Goal: Task Accomplishment & Management: Use online tool/utility

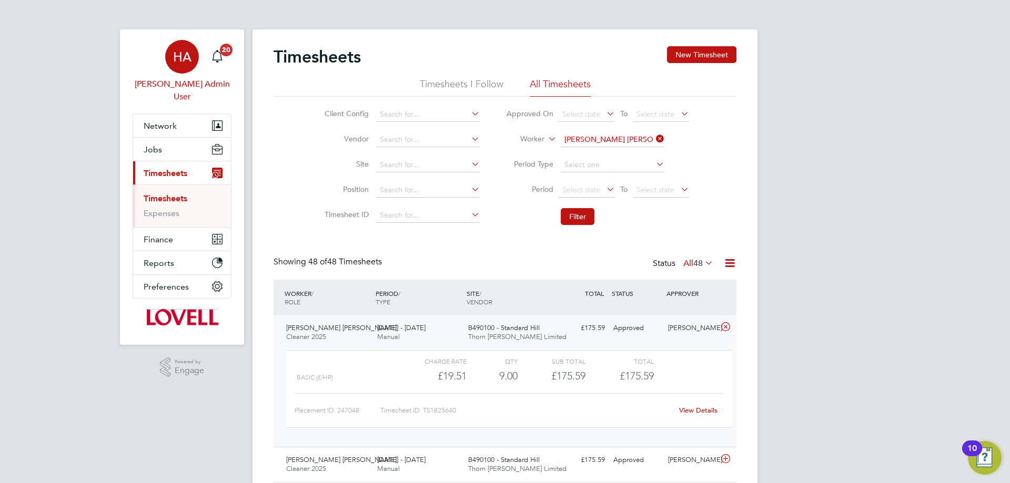
click at [186, 57] on span "HA" at bounding box center [182, 57] width 18 height 14
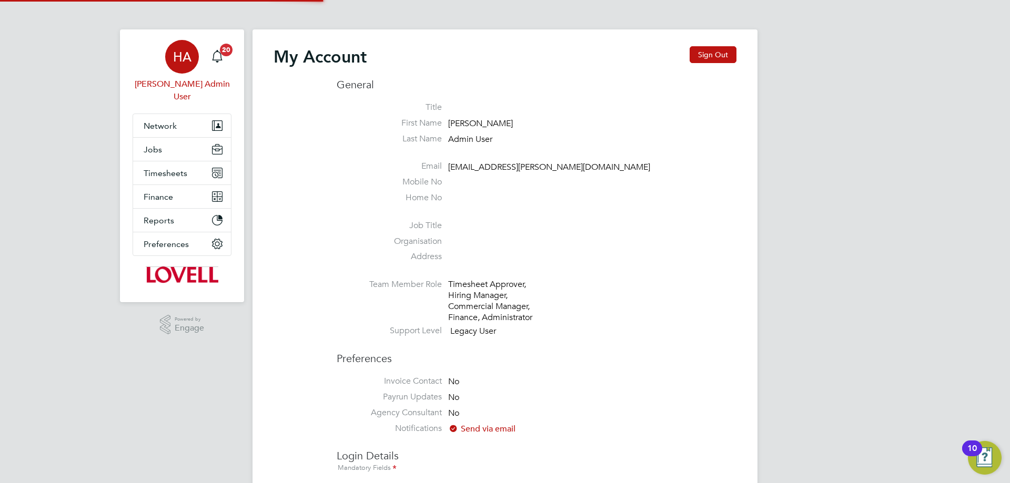
click at [686, 53] on div "My Account Sign Out" at bounding box center [505, 62] width 463 height 32
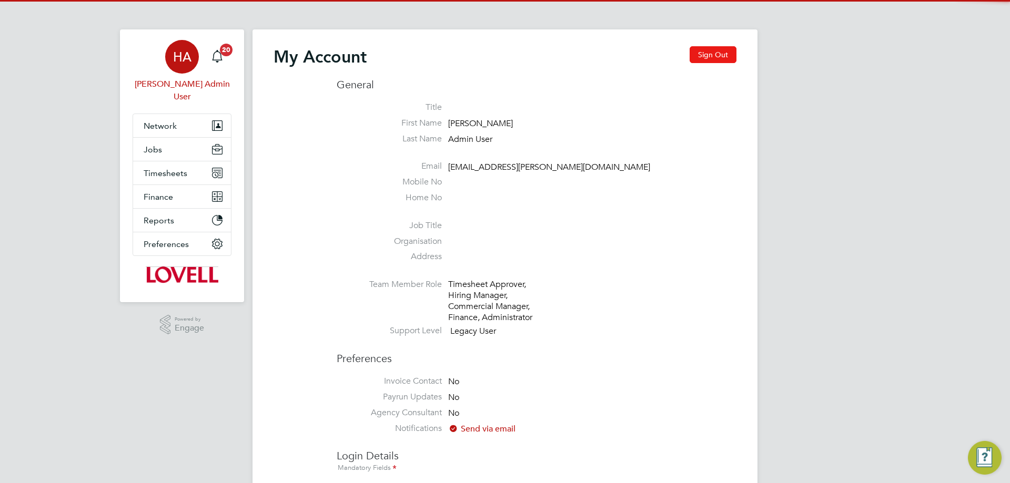
click at [708, 55] on button "Sign Out" at bounding box center [713, 54] width 47 height 17
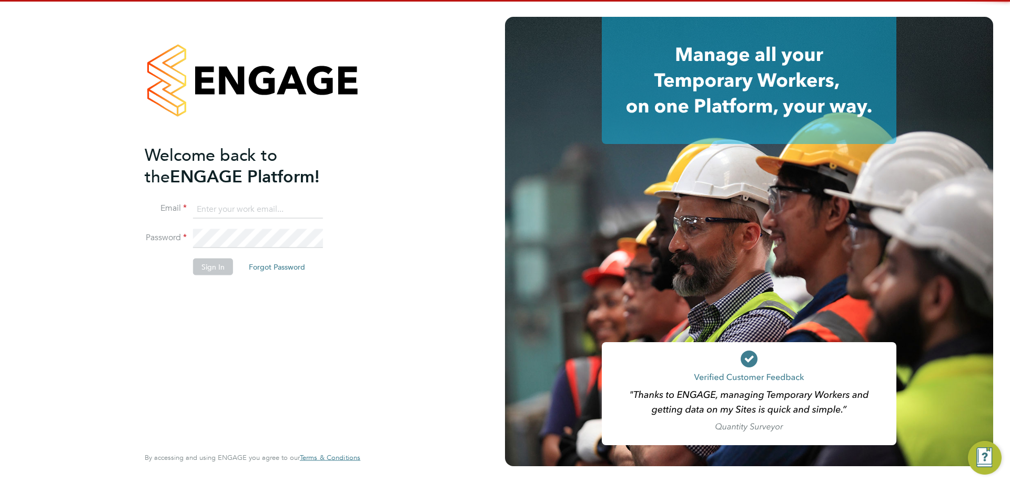
click at [239, 206] on input at bounding box center [258, 209] width 130 height 19
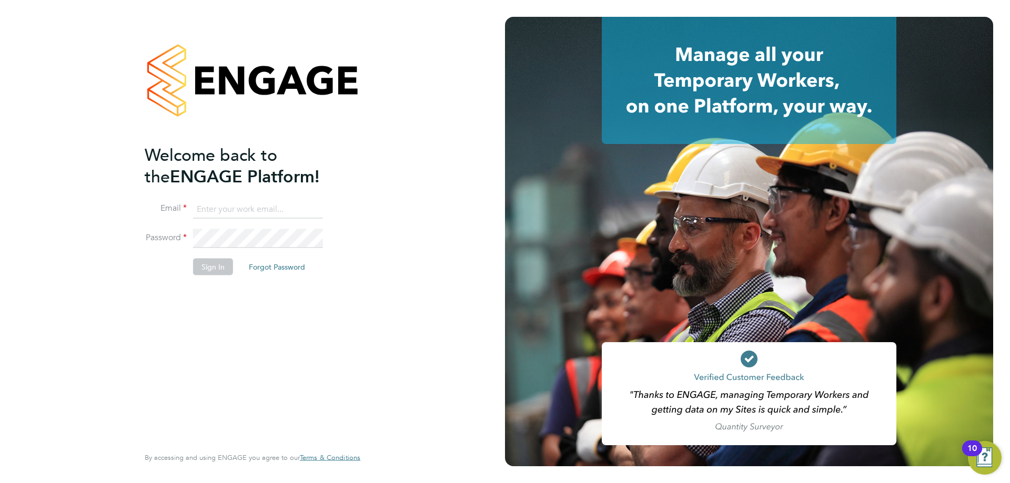
type input "[EMAIL_ADDRESS][PERSON_NAME][DOMAIN_NAME]"
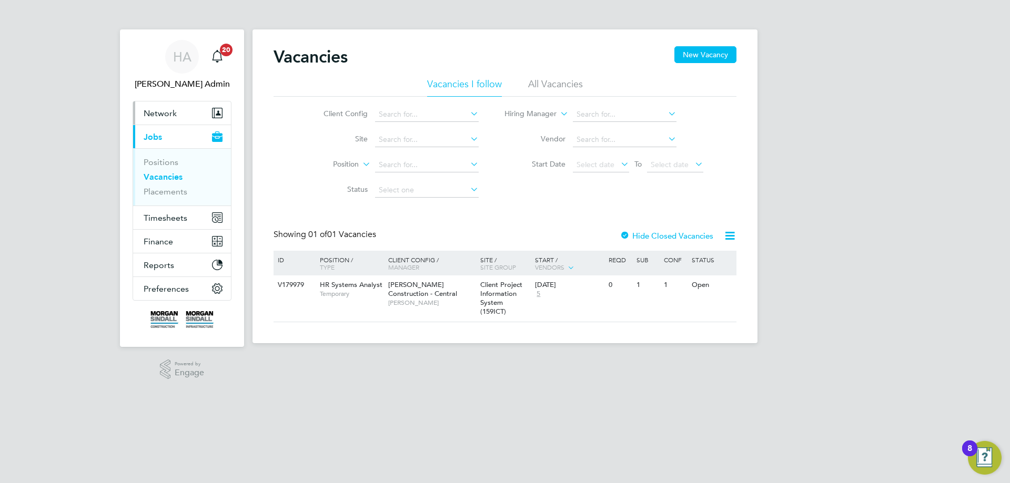
click at [170, 115] on span "Network" at bounding box center [160, 113] width 33 height 10
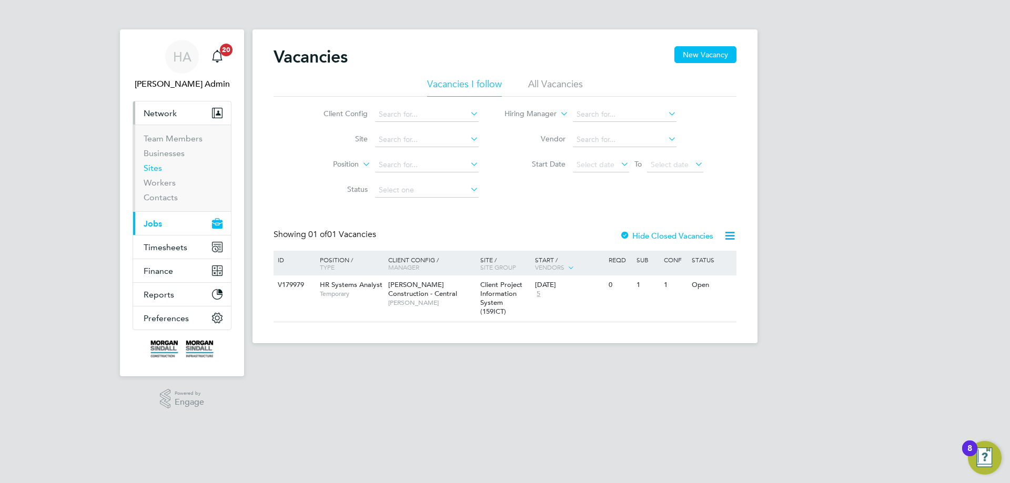
click at [155, 166] on link "Sites" at bounding box center [153, 168] width 18 height 10
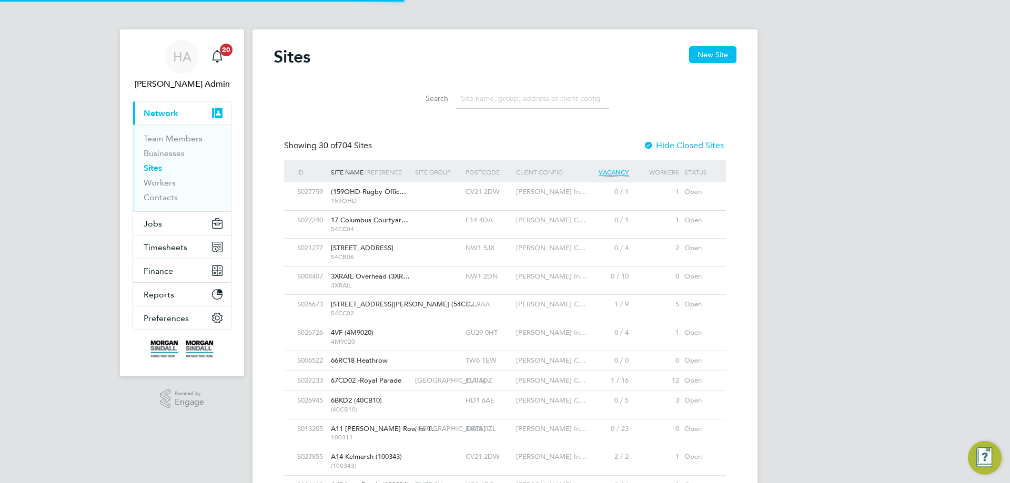
click at [530, 100] on input at bounding box center [533, 98] width 154 height 21
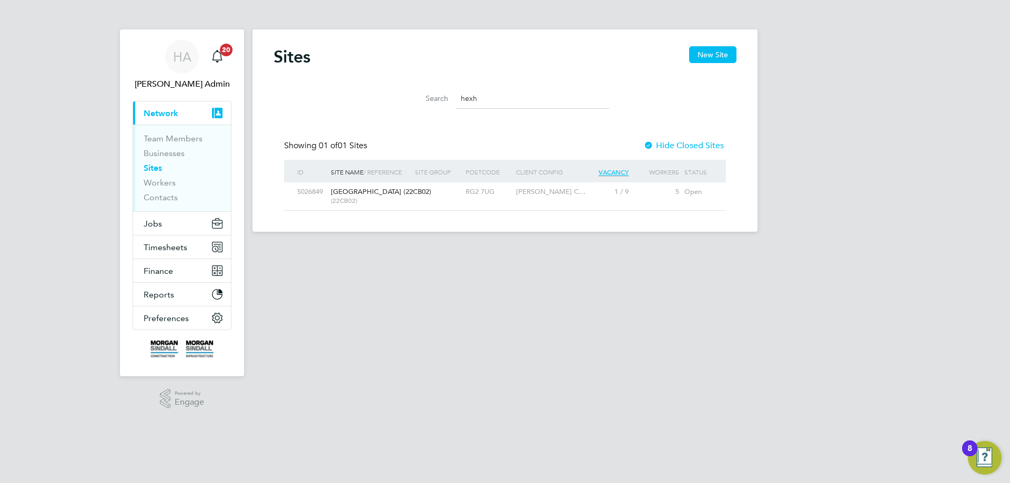
type input "hexh"
click at [419, 197] on div at bounding box center [437, 192] width 51 height 19
click at [183, 56] on span "HA" at bounding box center [182, 57] width 18 height 14
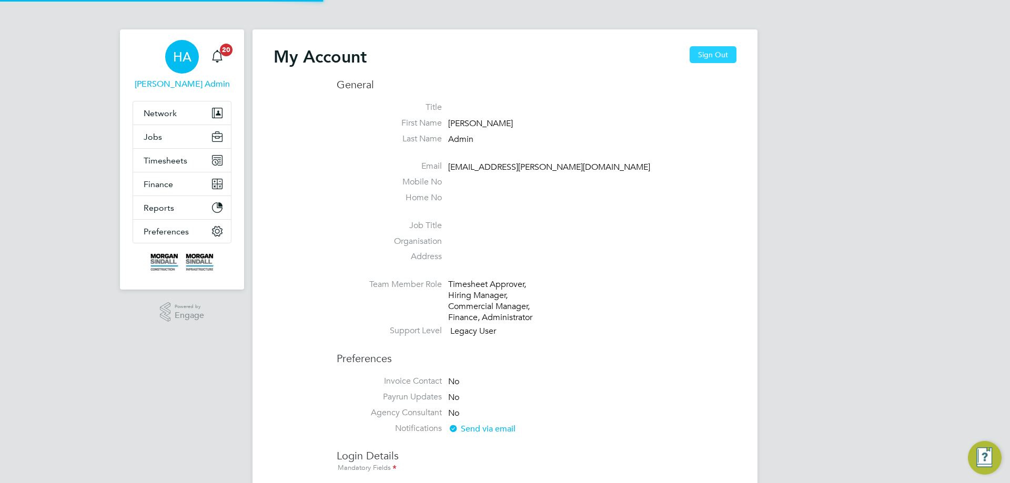
click at [702, 57] on button "Sign Out" at bounding box center [713, 54] width 47 height 17
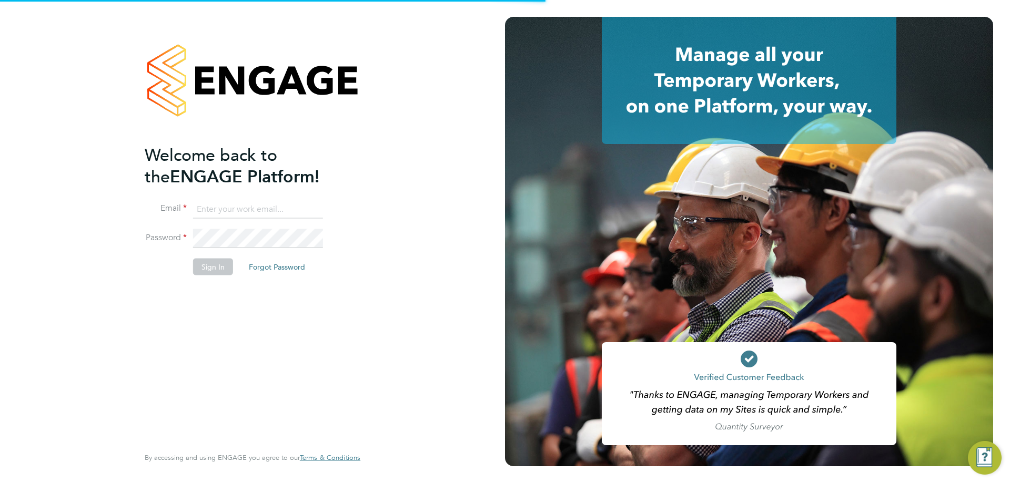
click at [250, 215] on input at bounding box center [258, 209] width 130 height 19
type input "vendorkeyaccounts2@hays.com"
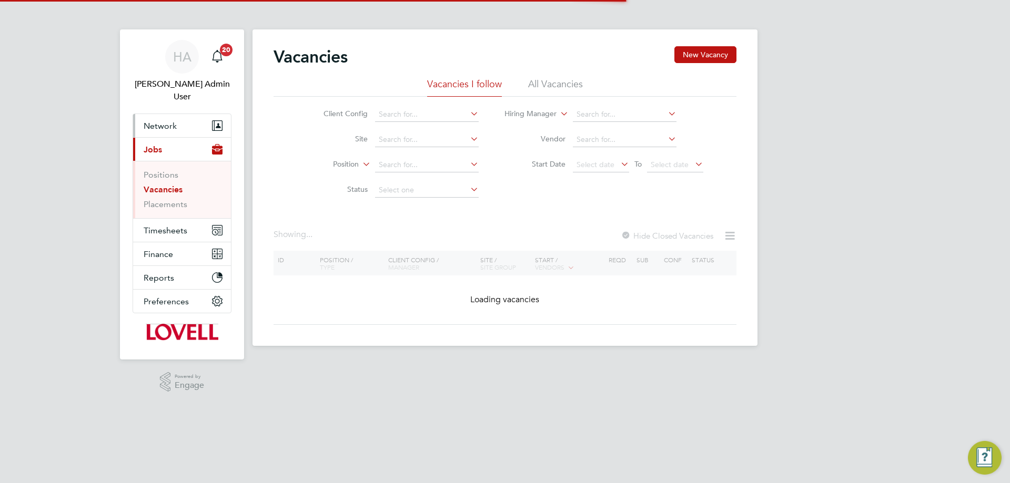
click at [165, 121] on span "Network" at bounding box center [160, 126] width 33 height 10
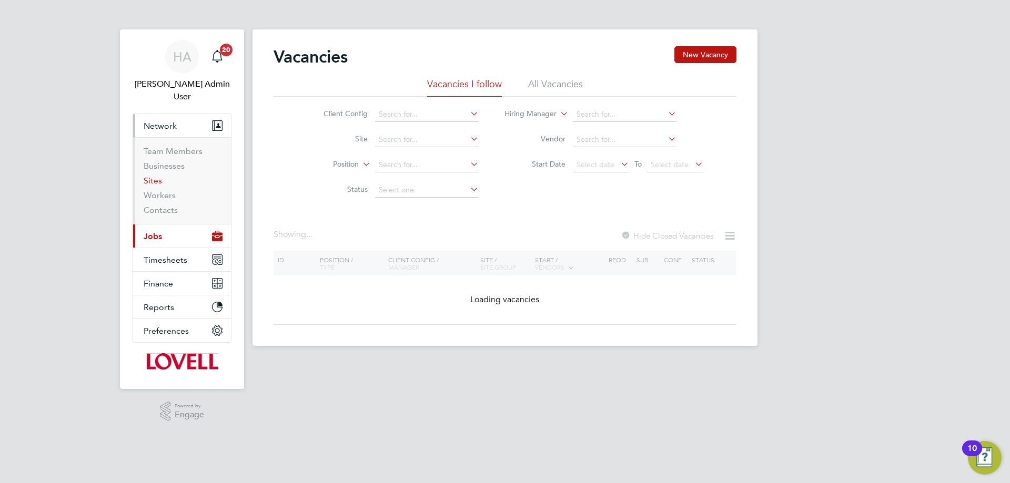
click at [155, 176] on link "Sites" at bounding box center [153, 181] width 18 height 10
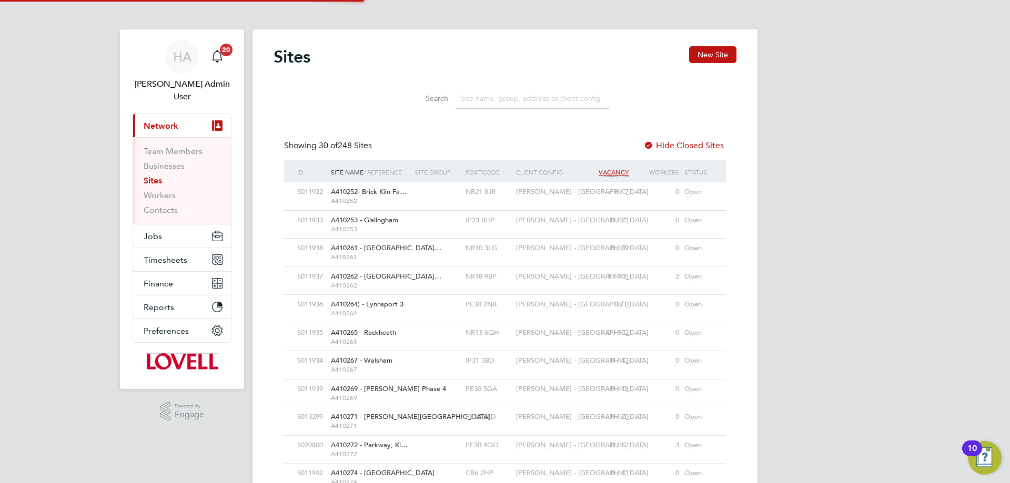
click at [494, 103] on input at bounding box center [533, 98] width 154 height 21
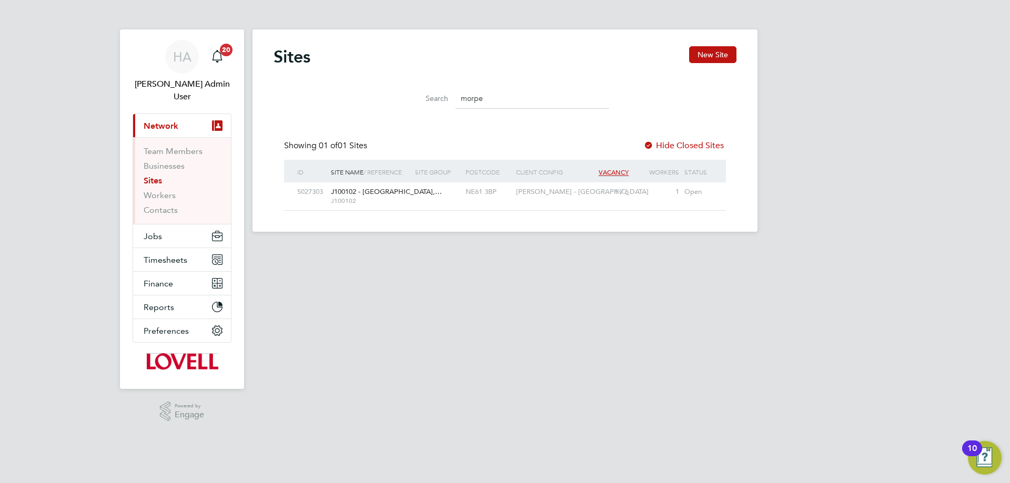
click at [363, 202] on span "J100102" at bounding box center [370, 201] width 79 height 8
drag, startPoint x: 457, startPoint y: 101, endPoint x: 431, endPoint y: 101, distance: 25.8
click at [432, 101] on div "Search morpe" at bounding box center [505, 98] width 208 height 21
type input "bennett"
click at [399, 191] on span "B490110 - [PERSON_NAME][GEOGRAPHIC_DATA]" at bounding box center [410, 191] width 159 height 9
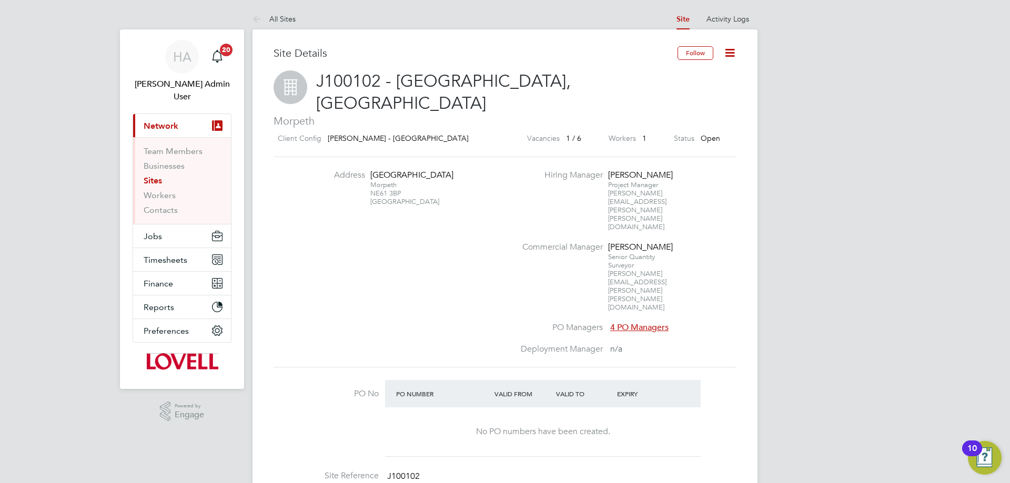
drag, startPoint x: 393, startPoint y: 176, endPoint x: 371, endPoint y: 156, distance: 30.2
click at [371, 170] on div "[GEOGRAPHIC_DATA] [GEOGRAPHIC_DATA]" at bounding box center [403, 188] width 66 height 36
copy div "[GEOGRAPHIC_DATA]"
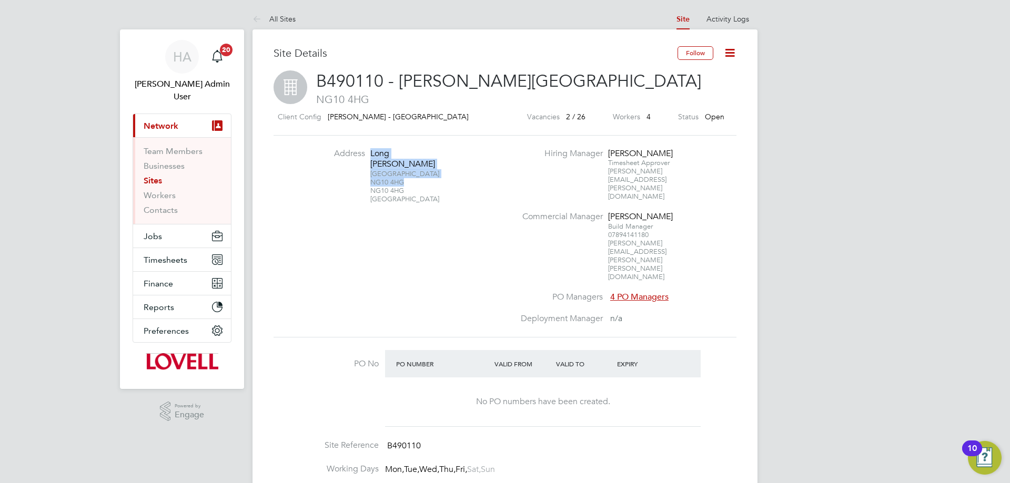
drag, startPoint x: 407, startPoint y: 170, endPoint x: 369, endPoint y: 155, distance: 40.5
click at [369, 155] on li "Address [STREET_ADDRESS][PERSON_NAME]" at bounding box center [410, 181] width 207 height 66
copy div "Long [PERSON_NAME] Nottingham NG10 4HG"
click at [158, 231] on span "Jobs" at bounding box center [153, 236] width 18 height 10
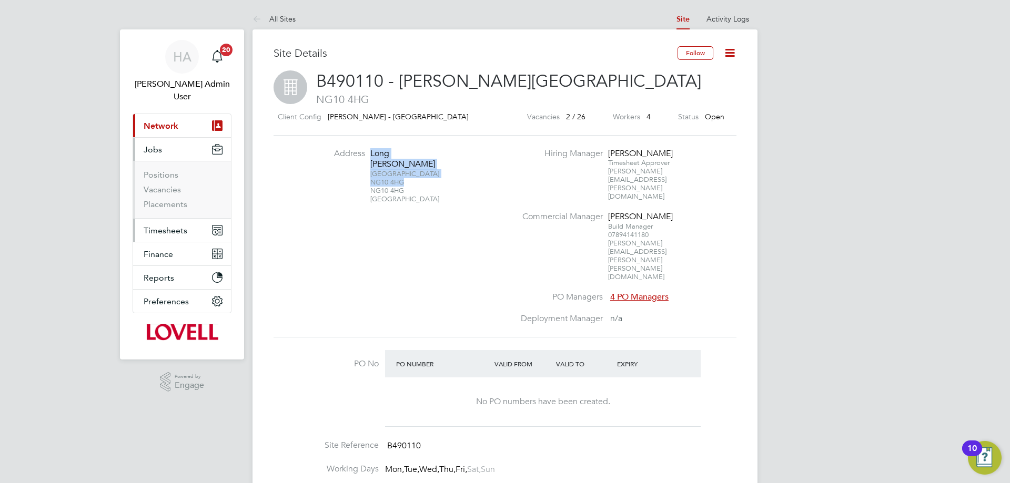
click at [175, 226] on span "Timesheets" at bounding box center [166, 231] width 44 height 10
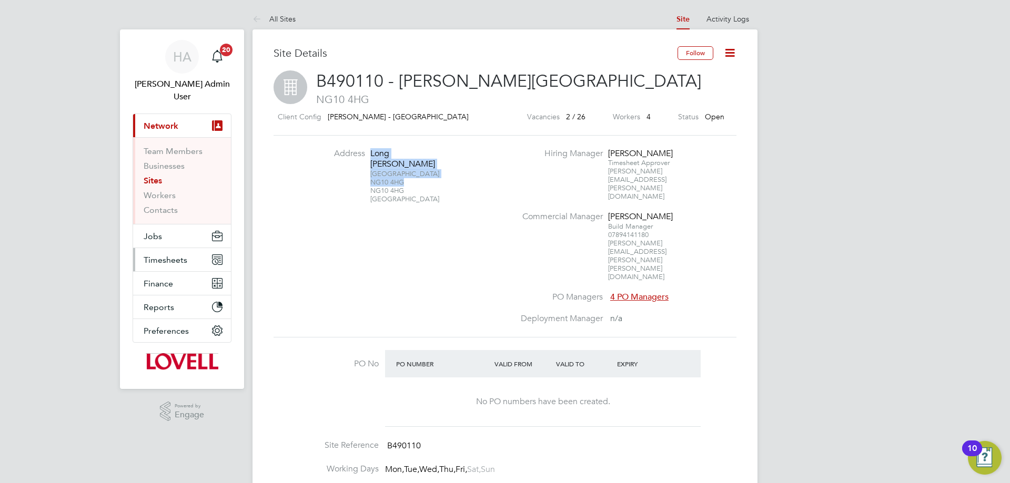
click at [165, 248] on button "Timesheets" at bounding box center [182, 259] width 98 height 23
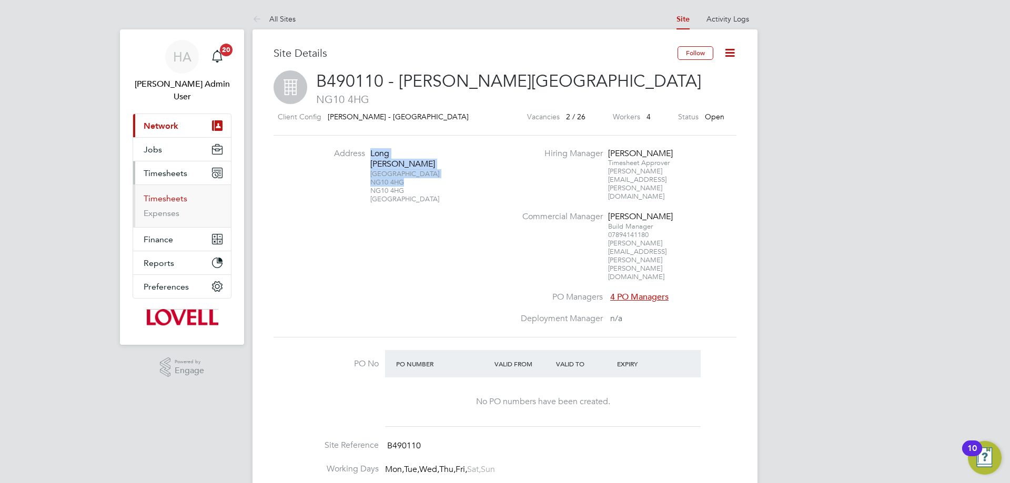
click at [166, 194] on link "Timesheets" at bounding box center [166, 199] width 44 height 10
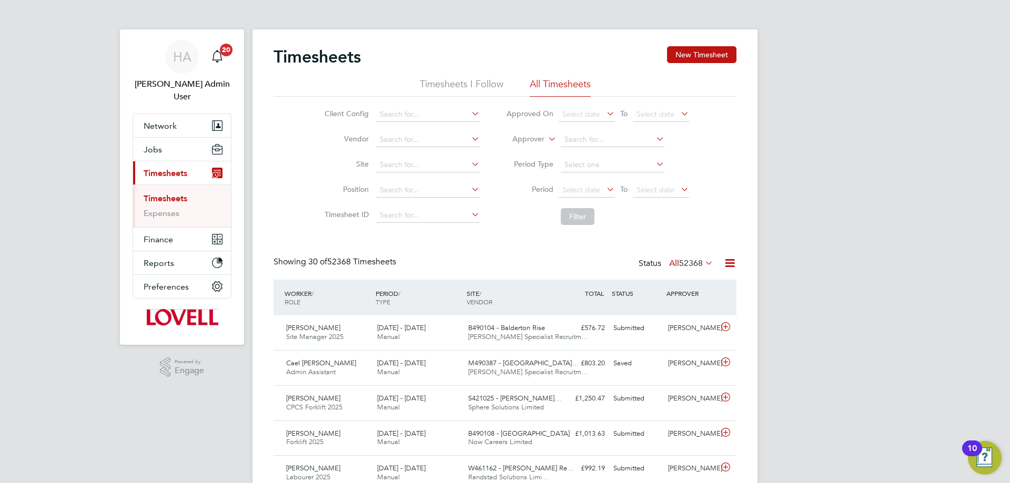
click at [546, 139] on icon at bounding box center [546, 136] width 0 height 9
click at [513, 145] on li "Worker" at bounding box center [518, 152] width 52 height 14
click at [390, 163] on input at bounding box center [428, 165] width 104 height 15
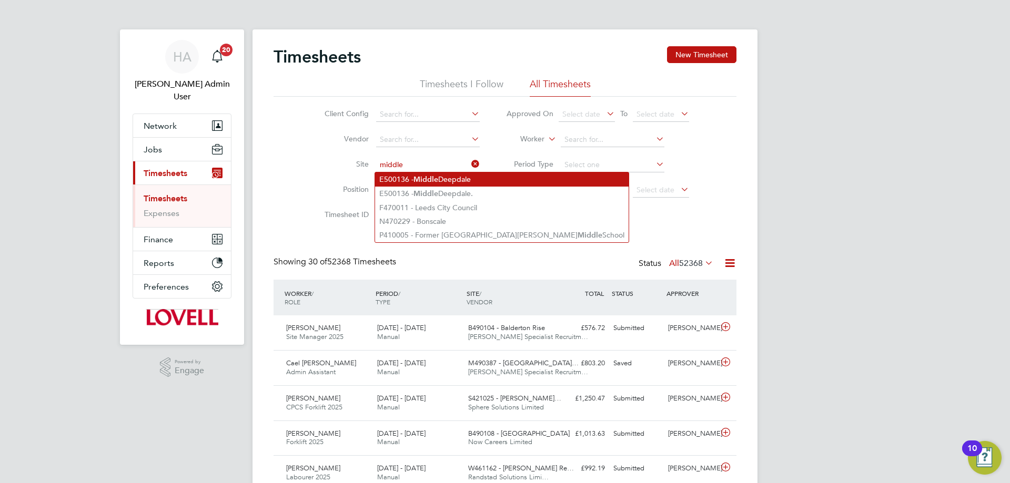
click at [455, 177] on li "E500136 - [GEOGRAPHIC_DATA]" at bounding box center [502, 180] width 254 height 14
type input "E500136 - [GEOGRAPHIC_DATA]"
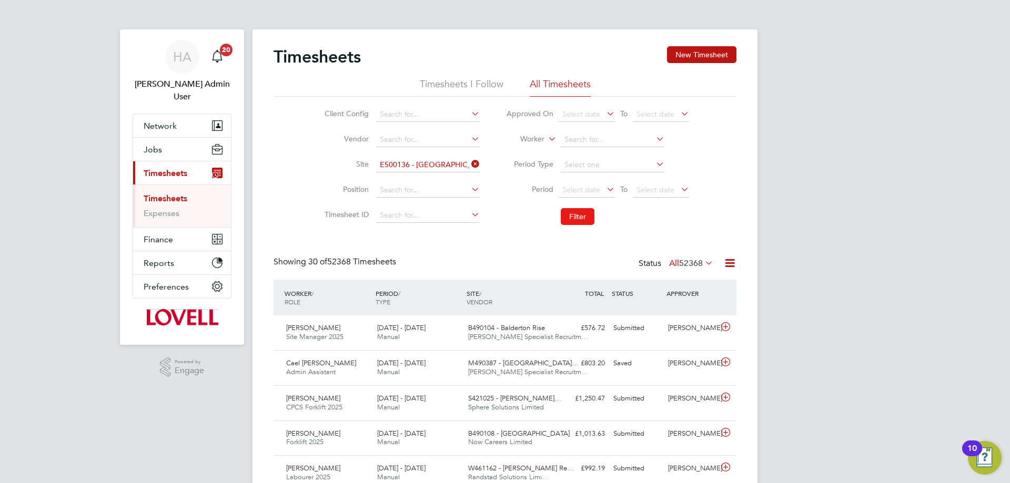
click at [586, 213] on button "Filter" at bounding box center [578, 216] width 34 height 17
click at [698, 265] on span "158" at bounding box center [696, 263] width 14 height 11
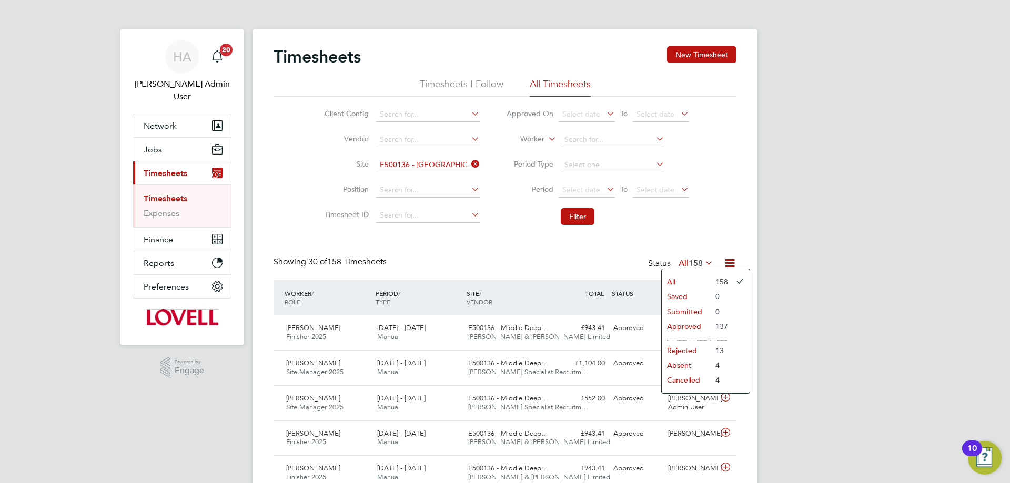
click at [690, 322] on li "Approved" at bounding box center [686, 326] width 48 height 15
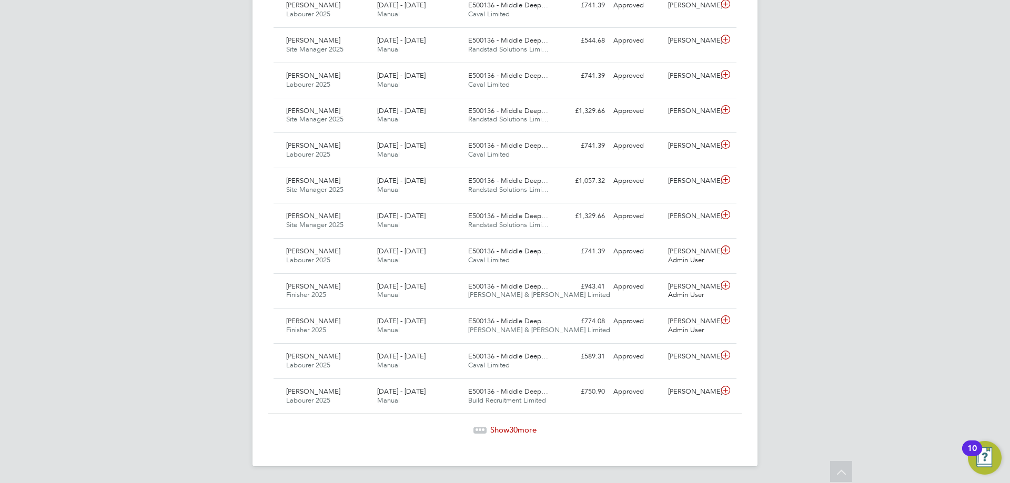
click at [495, 423] on div "Show 30 more" at bounding box center [504, 423] width 473 height 26
click at [498, 431] on span "Show 30 more" at bounding box center [513, 430] width 46 height 10
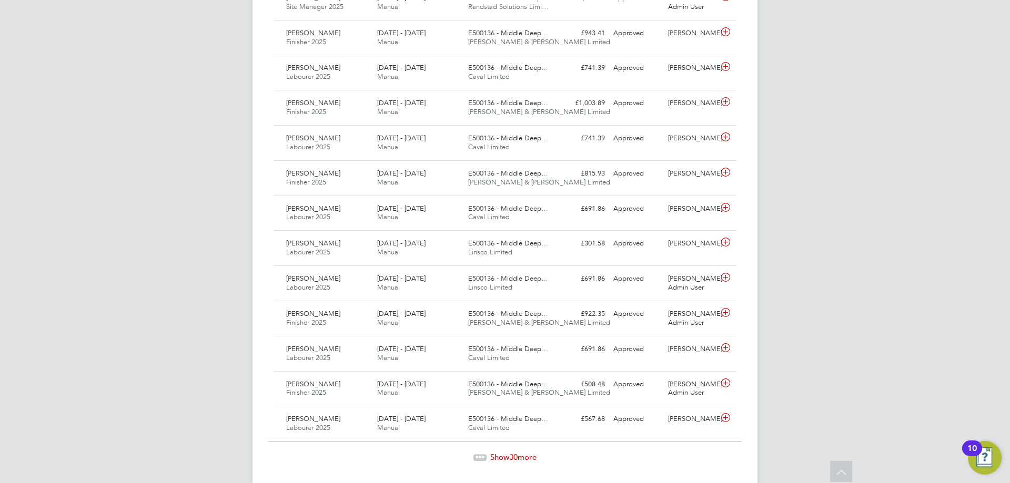
click at [523, 456] on span "Show 30 more" at bounding box center [513, 457] width 46 height 10
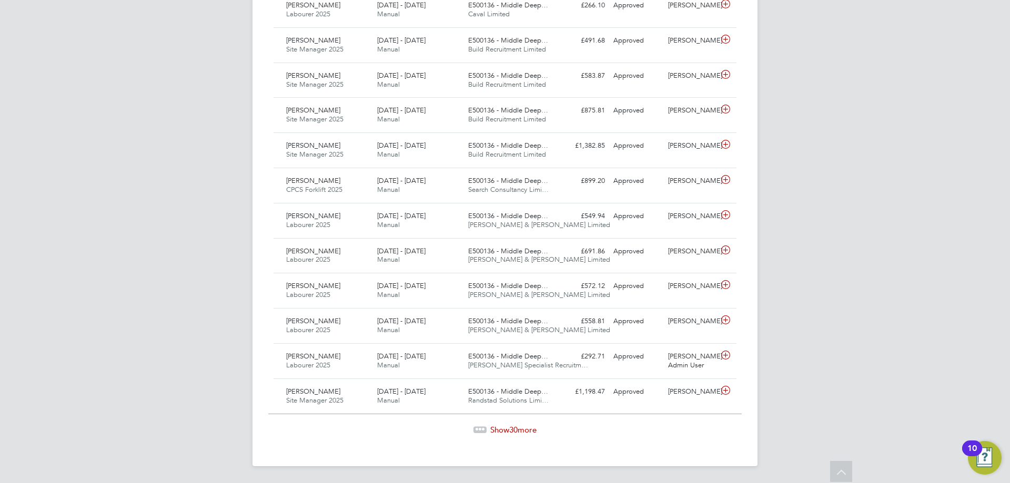
click at [508, 427] on span "Show 30 more" at bounding box center [513, 430] width 46 height 10
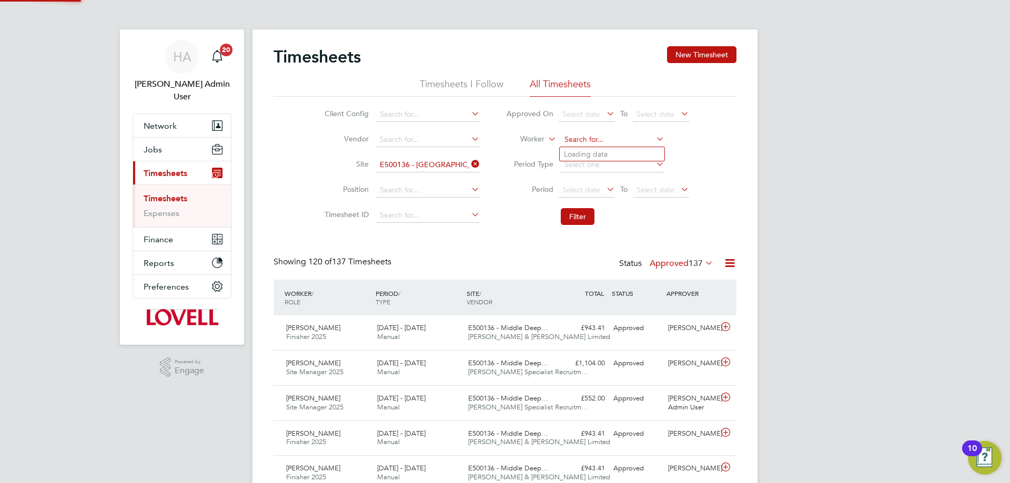
click at [580, 142] on input at bounding box center [613, 140] width 104 height 15
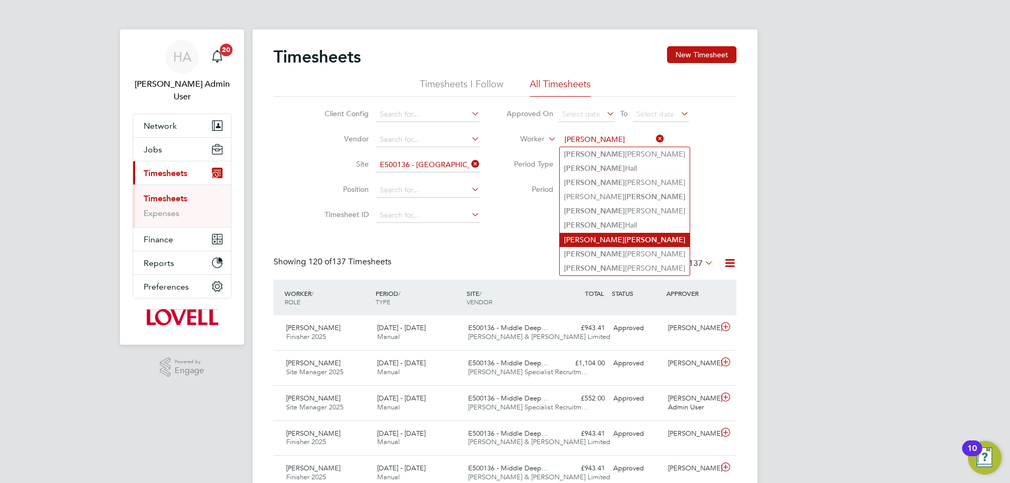
click at [624, 238] on b "[PERSON_NAME]" at bounding box center [654, 240] width 61 height 9
type input "[PERSON_NAME]"
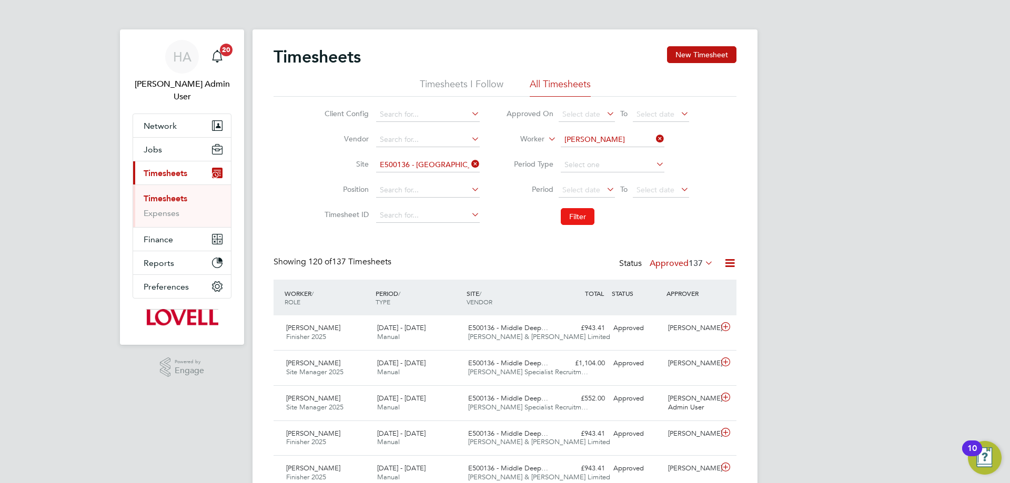
click at [562, 215] on button "Filter" at bounding box center [578, 216] width 34 height 17
